Goal: Task Accomplishment & Management: Use online tool/utility

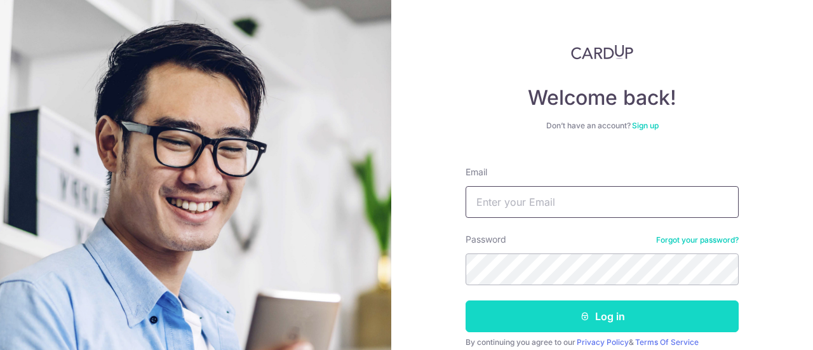
type input "[EMAIL_ADDRESS][DOMAIN_NAME]"
click at [576, 308] on button "Log in" at bounding box center [602, 316] width 273 height 32
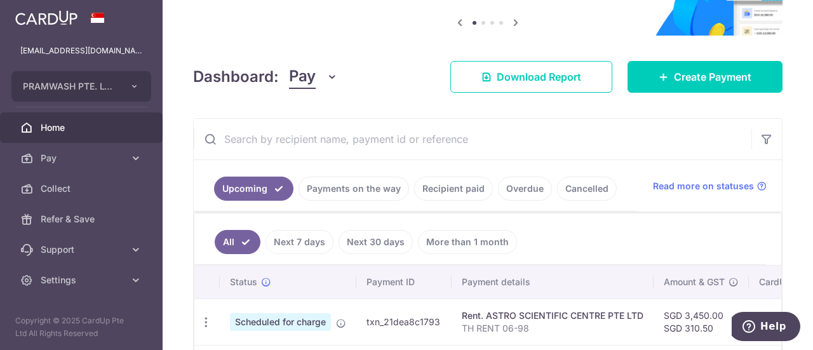
scroll to position [191, 0]
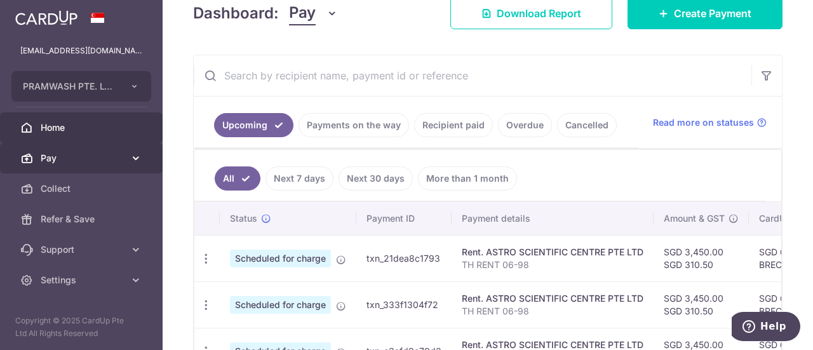
click at [136, 154] on icon at bounding box center [136, 158] width 13 height 13
click at [136, 154] on link "Pay" at bounding box center [81, 158] width 163 height 30
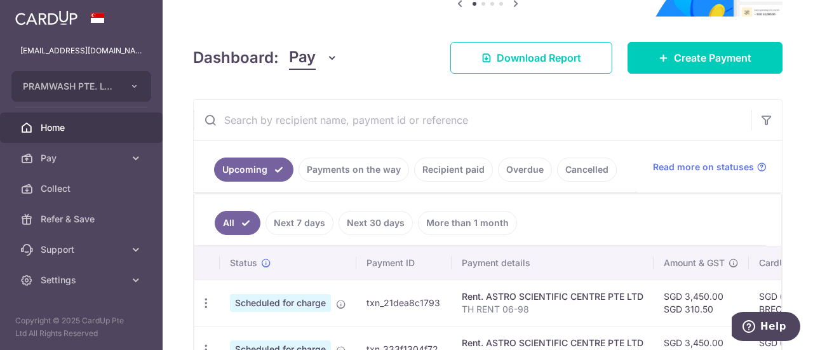
scroll to position [127, 0]
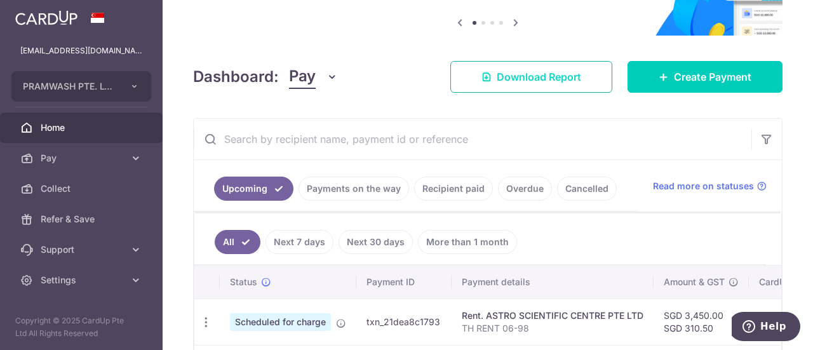
click at [563, 87] on link "Download Report" at bounding box center [531, 77] width 162 height 32
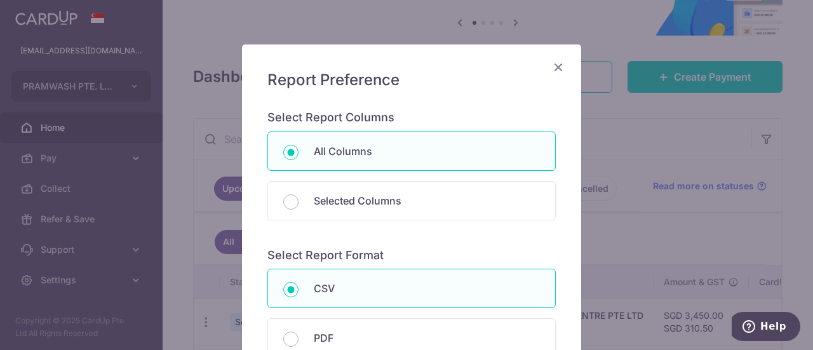
scroll to position [127, 0]
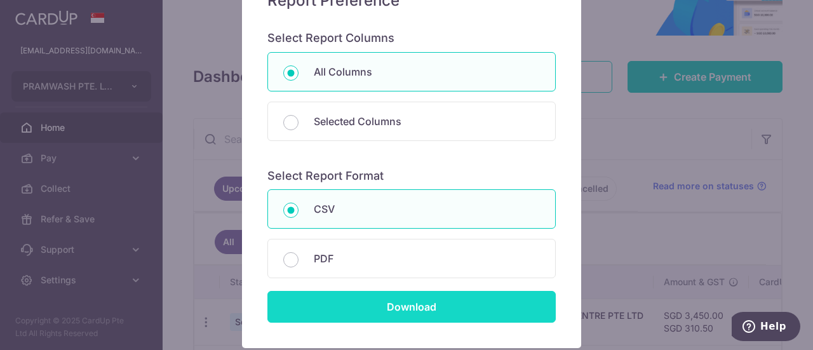
click at [344, 294] on input "Download" at bounding box center [411, 307] width 288 height 32
